Goal: Transaction & Acquisition: Obtain resource

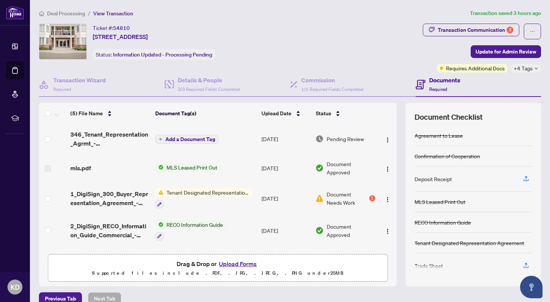
scroll to position [12, 0]
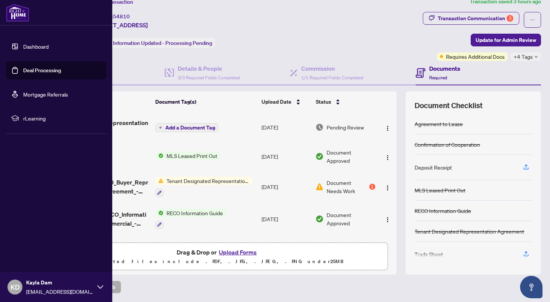
click at [23, 71] on link "Deal Processing" at bounding box center [42, 70] width 38 height 7
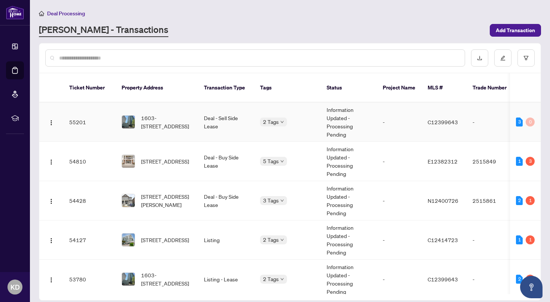
click at [298, 120] on td "2 Tags" at bounding box center [287, 121] width 67 height 39
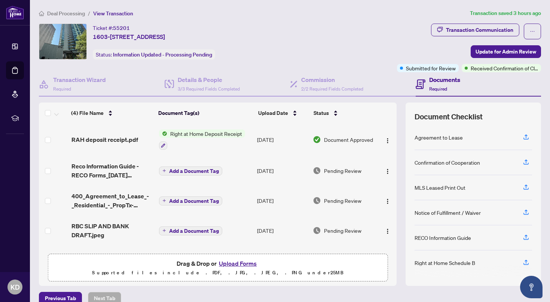
click at [238, 141] on div at bounding box center [202, 145] width 86 height 9
click at [347, 136] on span "Document Approved" at bounding box center [348, 139] width 49 height 8
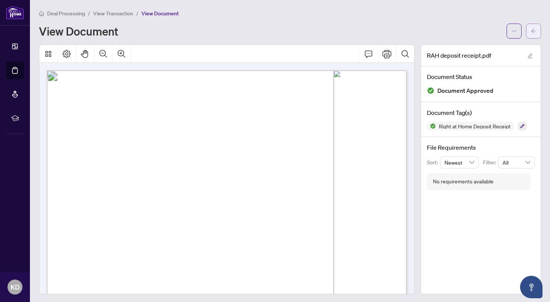
click at [534, 35] on span "button" at bounding box center [533, 31] width 5 height 12
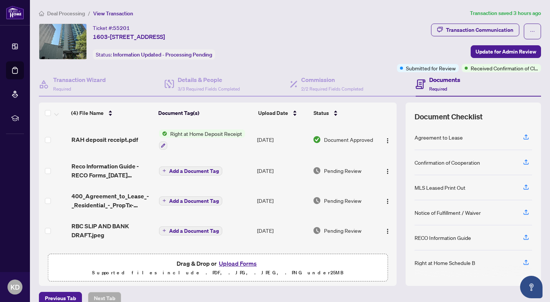
click at [272, 137] on td "[DATE]" at bounding box center [282, 139] width 56 height 32
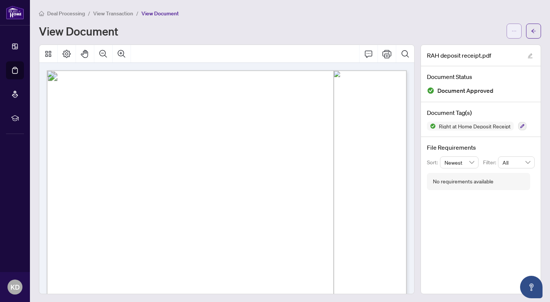
click at [510, 34] on button "button" at bounding box center [513, 31] width 15 height 15
click at [487, 50] on span "Download" at bounding box center [486, 47] width 57 height 8
